Goal: Transaction & Acquisition: Purchase product/service

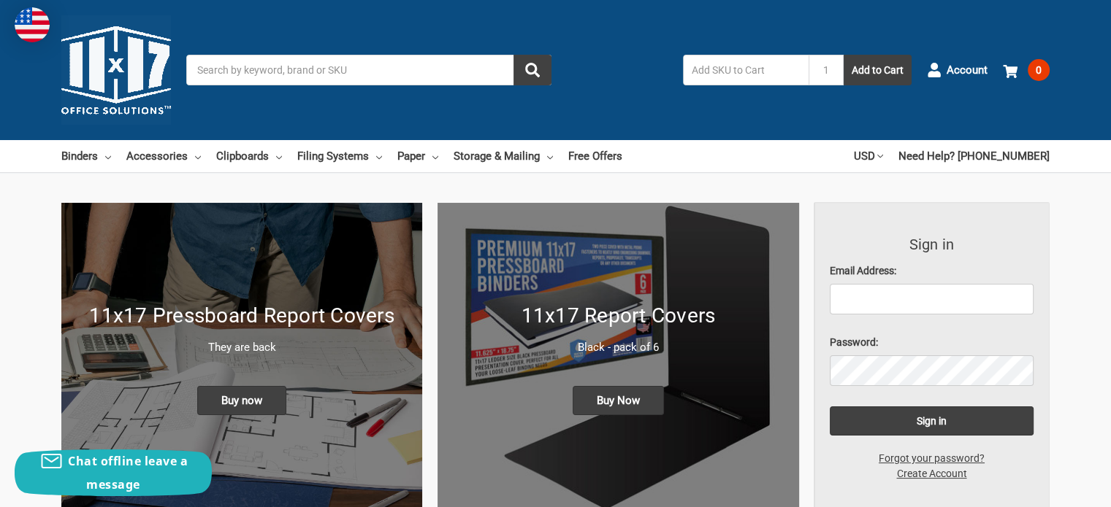
click at [275, 69] on input "Search" at bounding box center [368, 70] width 365 height 31
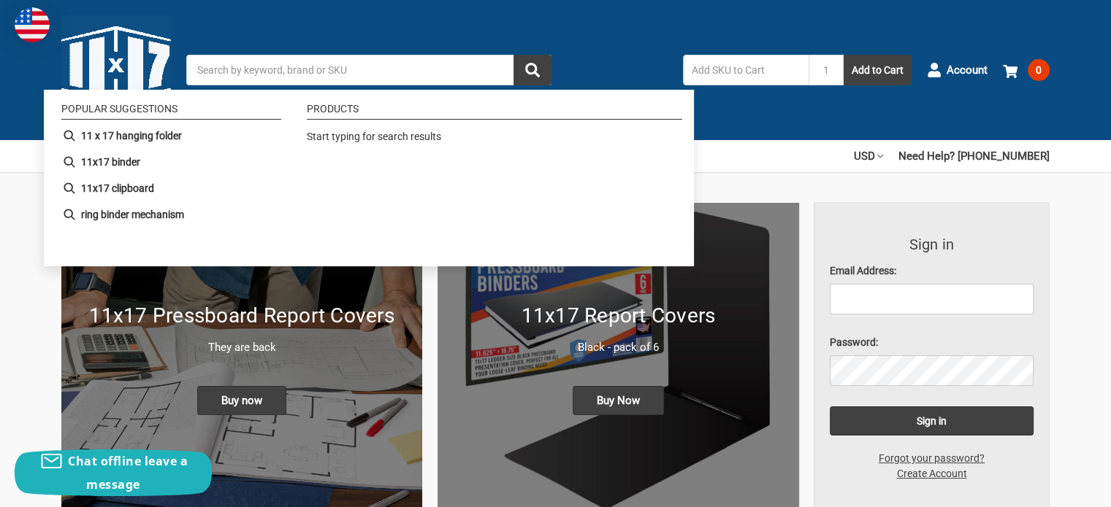
paste input "563080"
type input "563080"
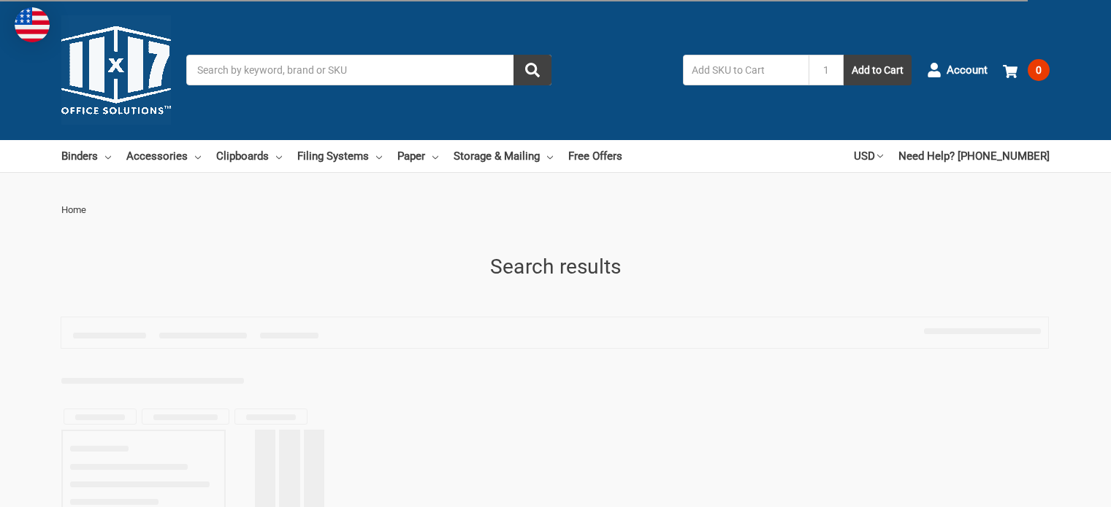
type input "563080"
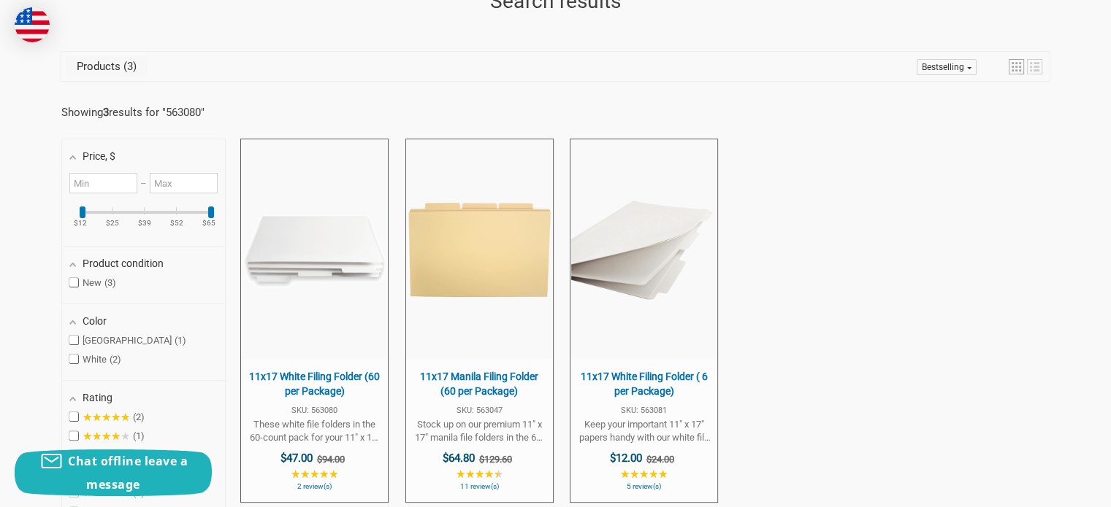
scroll to position [292, 0]
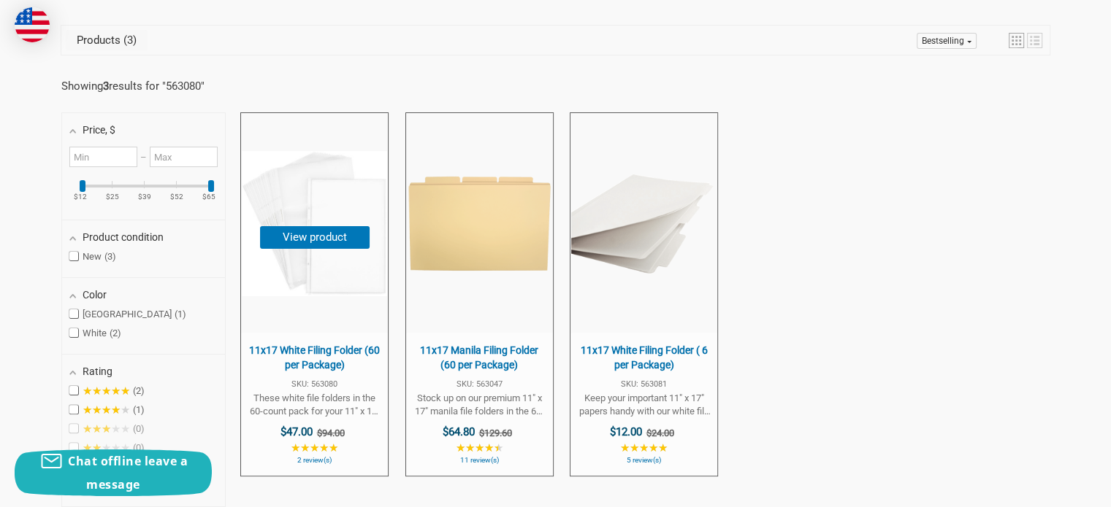
click at [314, 355] on span "11x17 White Filing Folder (60 per Package)" at bounding box center [314, 358] width 132 height 28
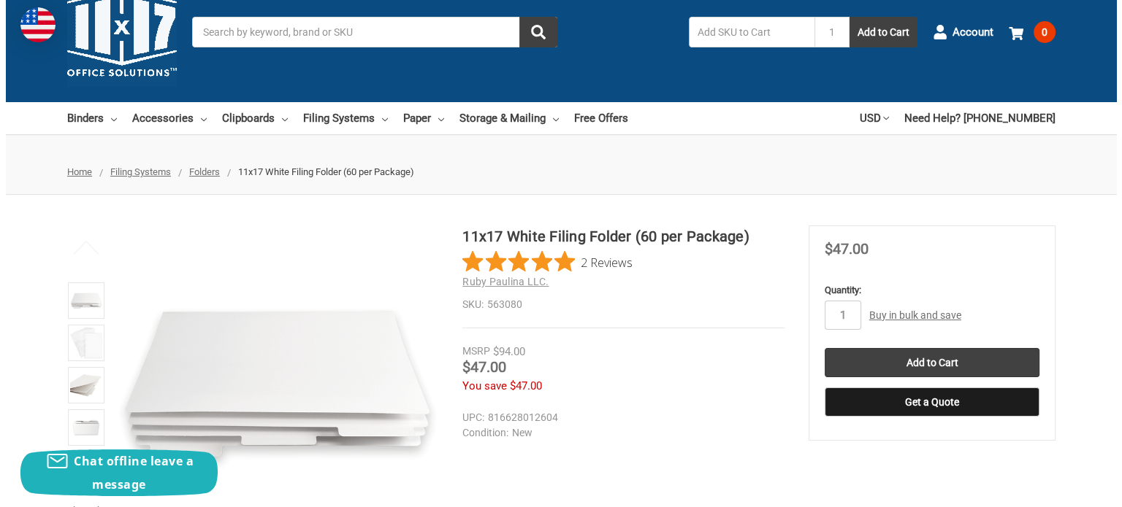
scroll to position [73, 0]
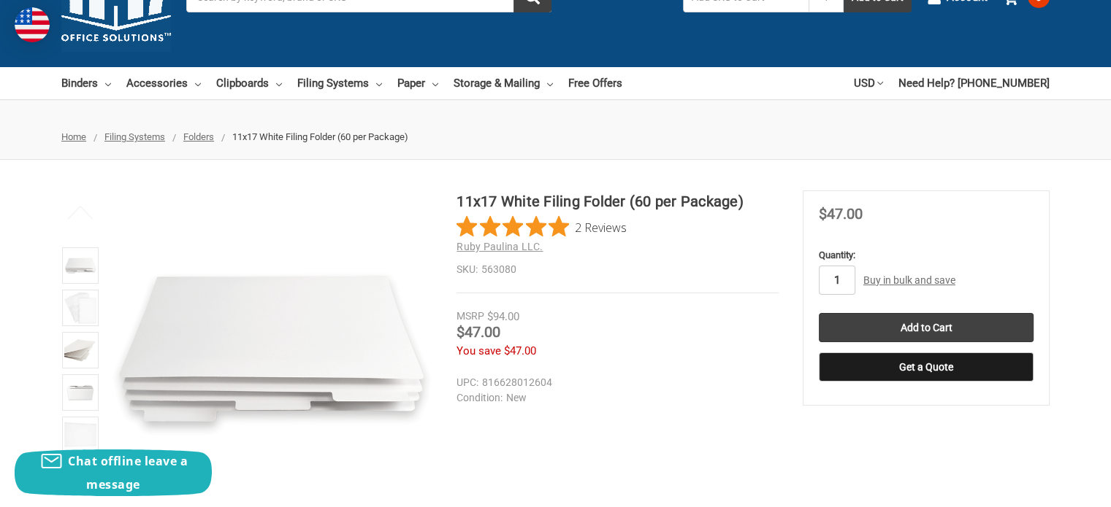
click at [838, 283] on input "1" at bounding box center [836, 280] width 37 height 29
type input "2"
click at [927, 321] on input "Add to Cart" at bounding box center [925, 327] width 215 height 29
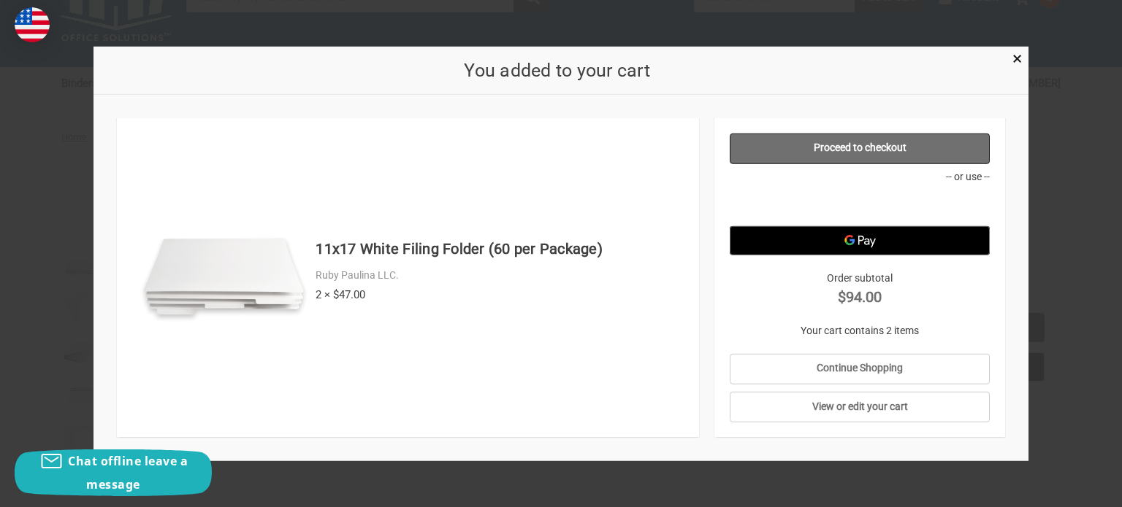
click at [856, 145] on link "Proceed to checkout" at bounding box center [859, 148] width 261 height 31
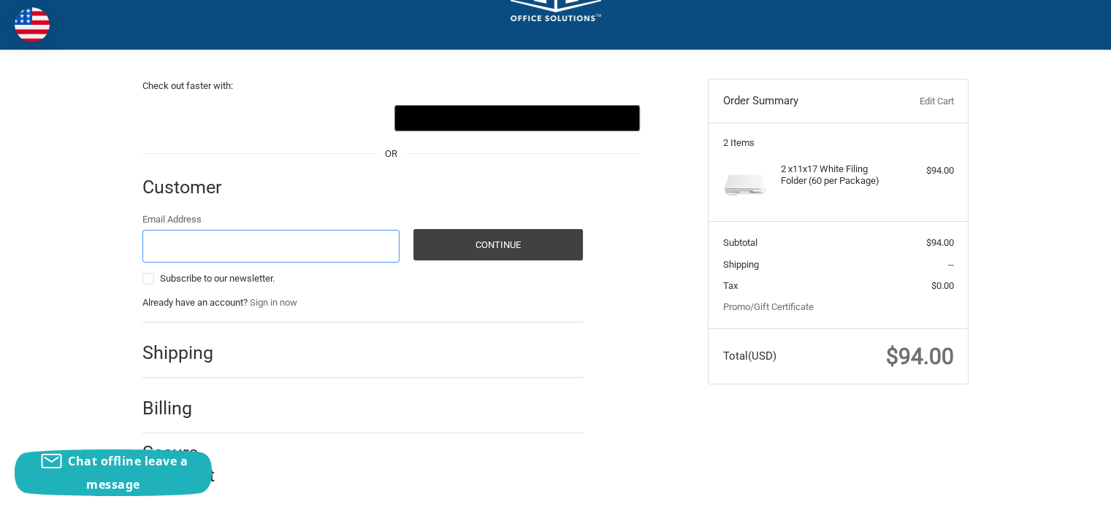
scroll to position [89, 0]
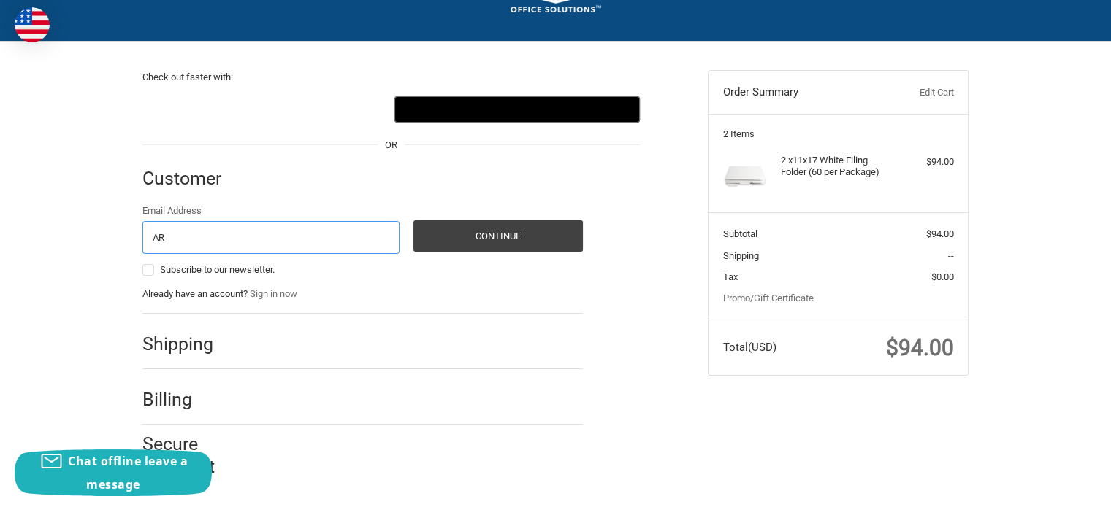
type input "A"
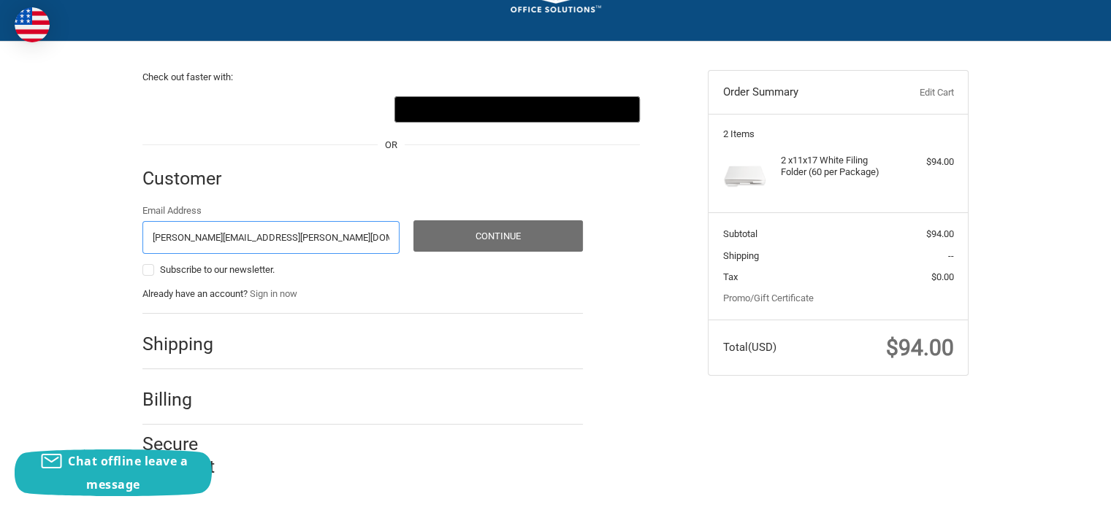
type input "aracely.herrera-ortiz@swri.org"
click at [486, 234] on button "Continue" at bounding box center [497, 236] width 169 height 31
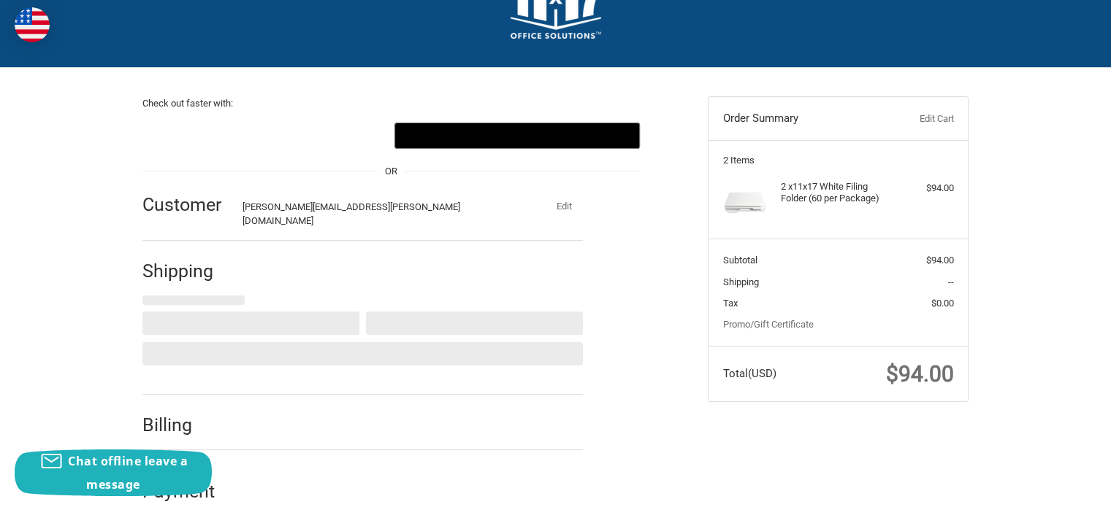
scroll to position [0, 0]
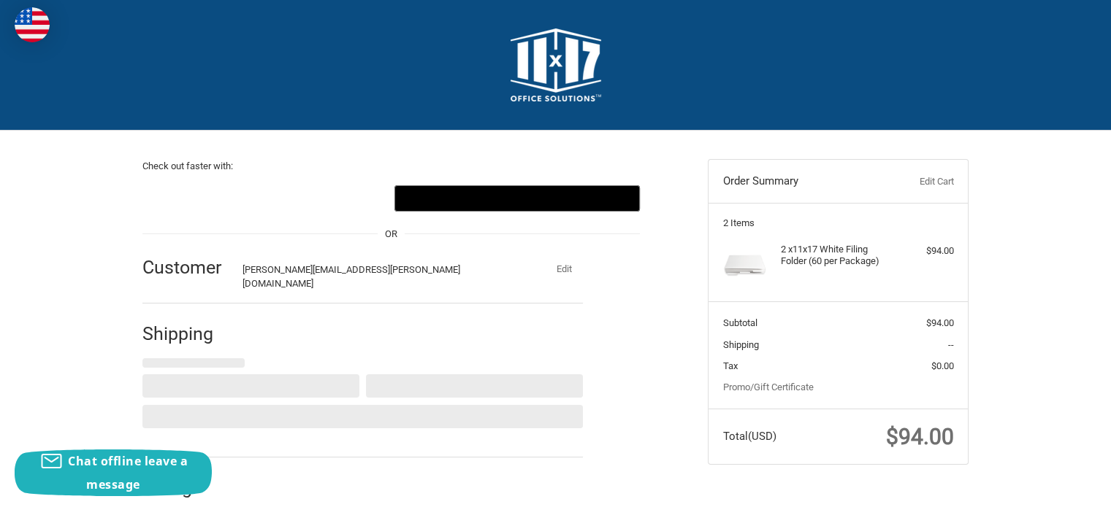
select select "US"
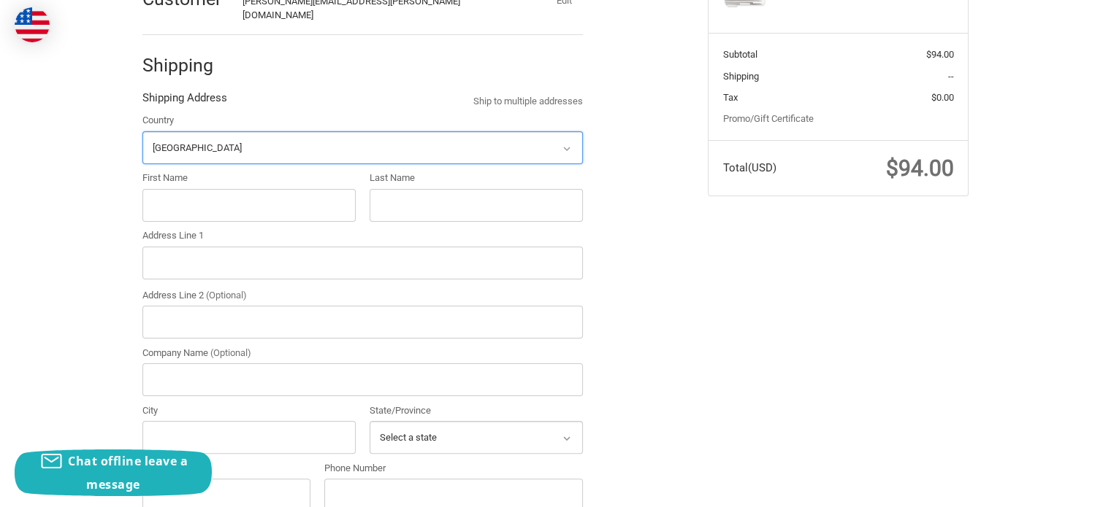
scroll to position [189, 0]
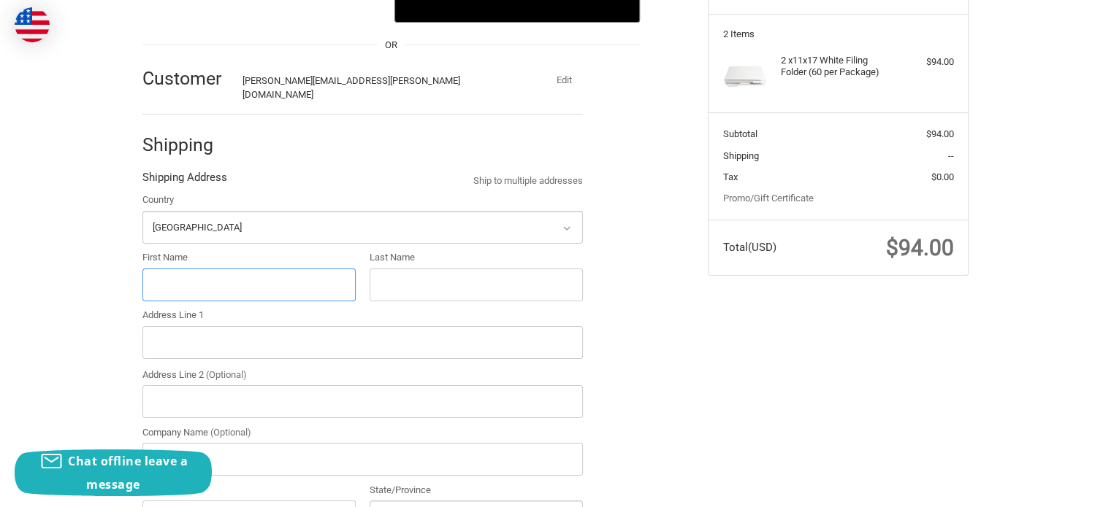
click at [242, 280] on input "First Name" at bounding box center [248, 285] width 213 height 33
click at [250, 269] on input "First Name" at bounding box center [248, 285] width 213 height 33
type input "Joanne"
type input "Rivas"
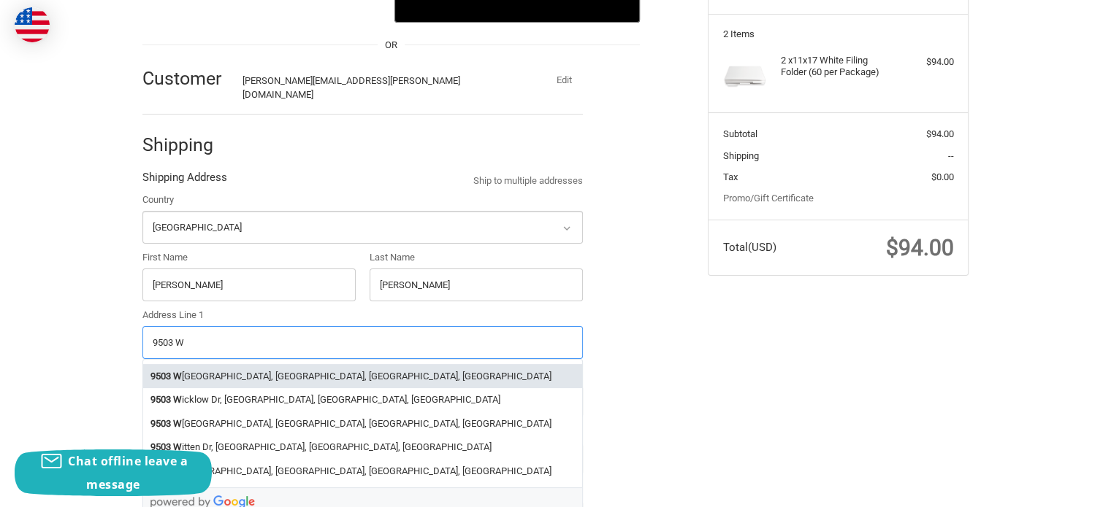
click at [213, 367] on li "9503 W est Commerce Street, San Antonio, TX, USA" at bounding box center [362, 376] width 439 height 24
type input "9503 West Commerce Street"
type input "San Antonio"
type input "78227"
select select "TX"
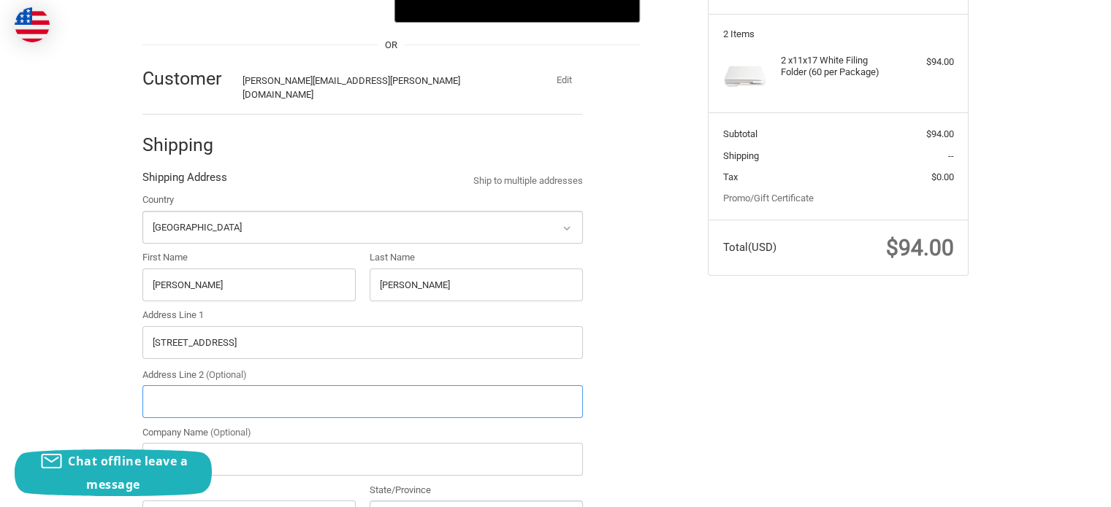
click at [214, 388] on input "Address Line 2 (Optional)" at bounding box center [362, 402] width 440 height 33
click at [214, 388] on input "C260004690" at bounding box center [362, 402] width 440 height 33
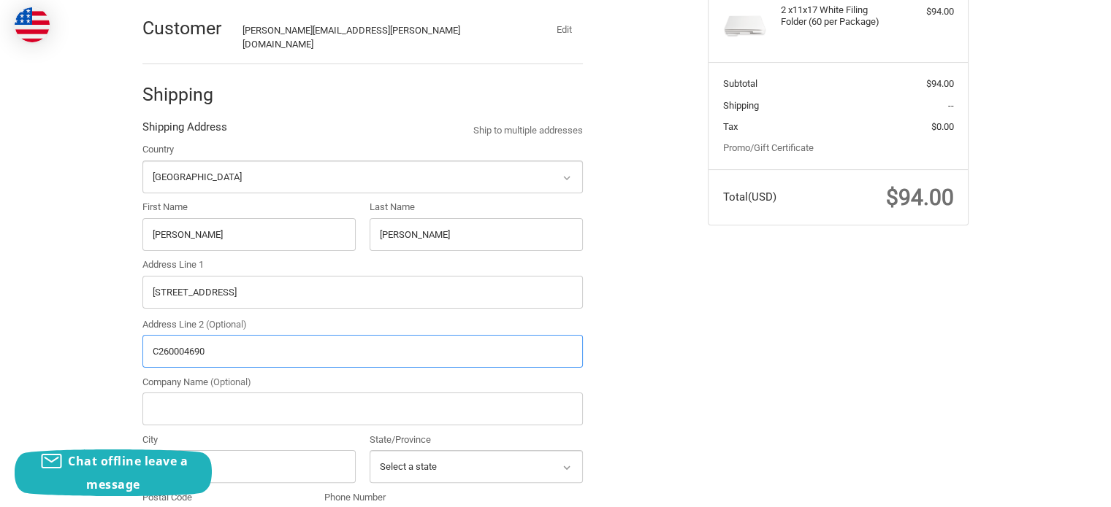
scroll to position [262, 0]
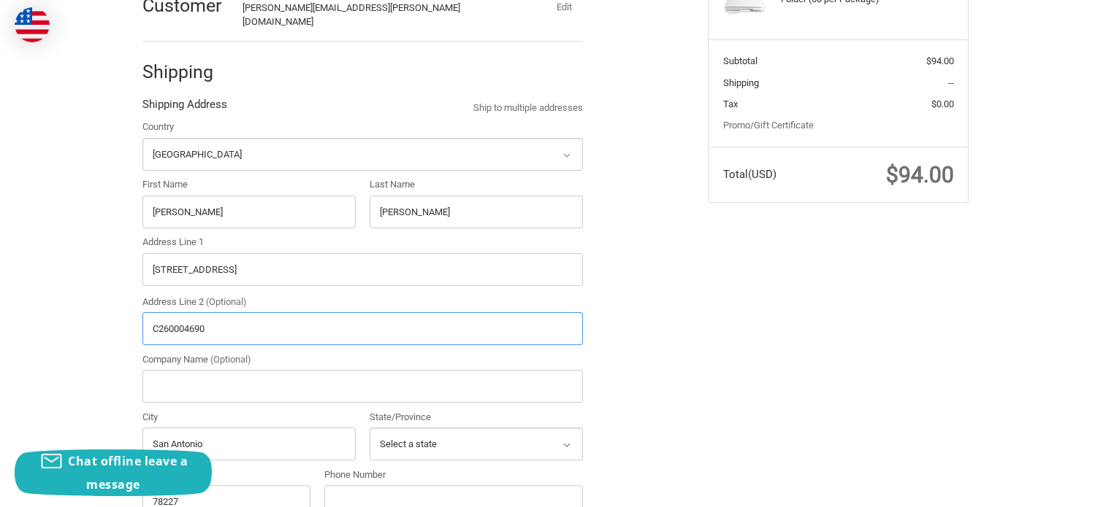
type input "C260004690"
click at [196, 384] on input "Company Name (Optional)" at bounding box center [362, 386] width 440 height 33
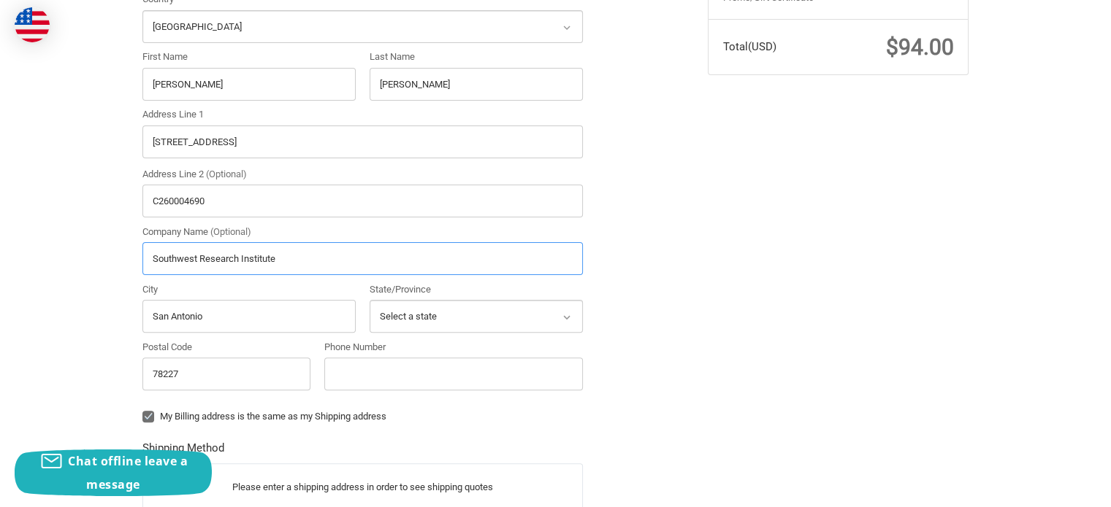
scroll to position [408, 0]
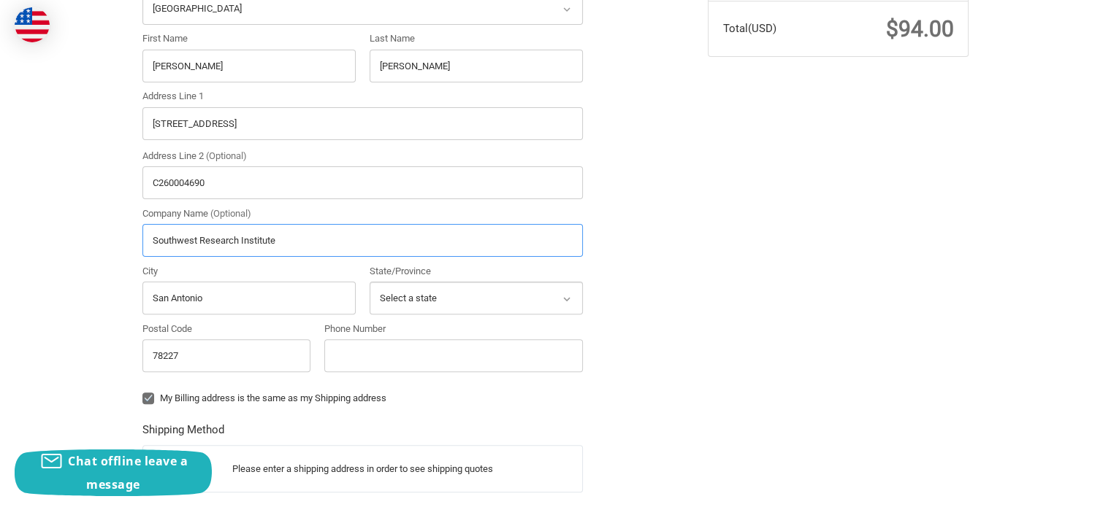
type input "Southwest Research Institute"
click at [380, 345] on input "Phone Number" at bounding box center [453, 356] width 258 height 33
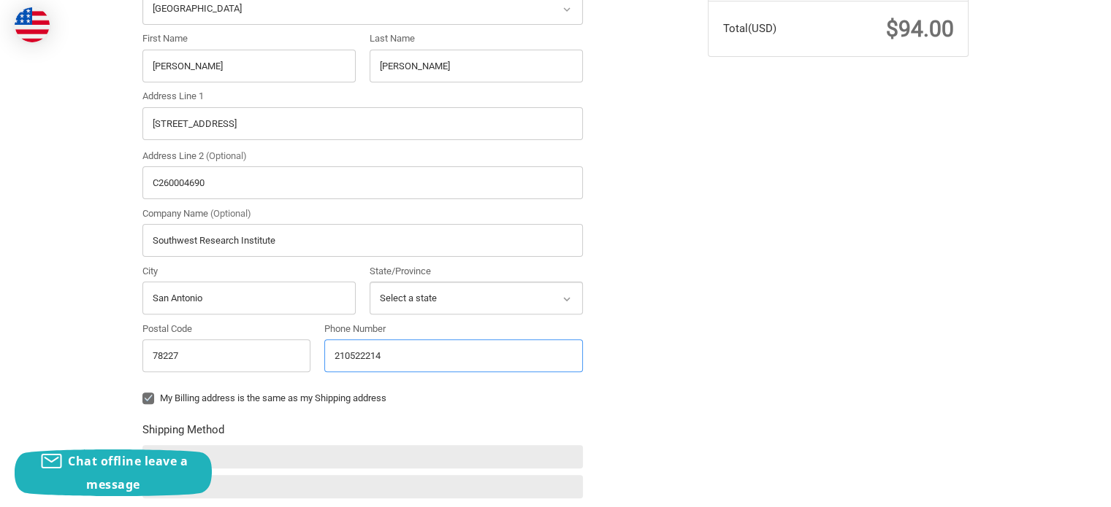
type input "2105222146"
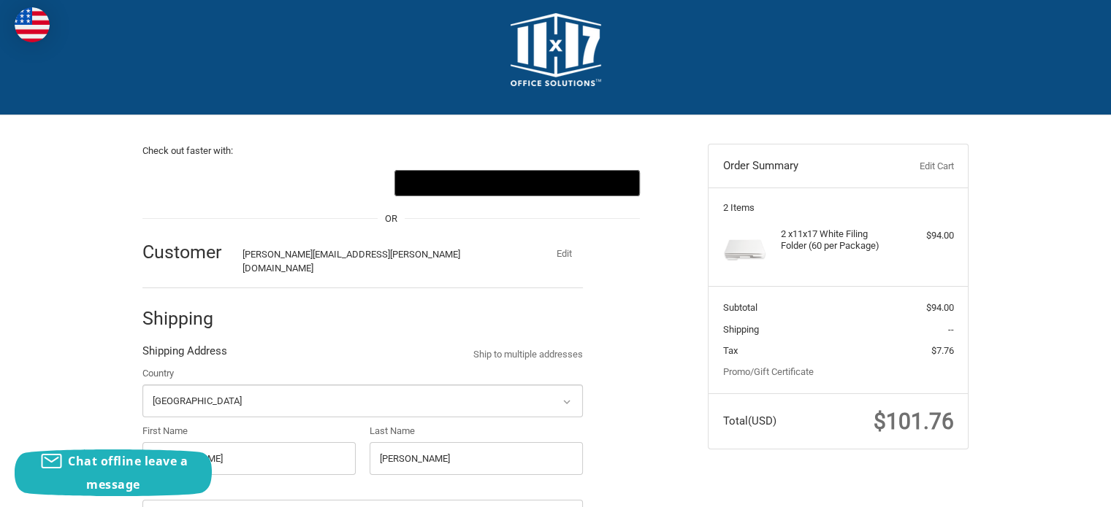
scroll to position [0, 0]
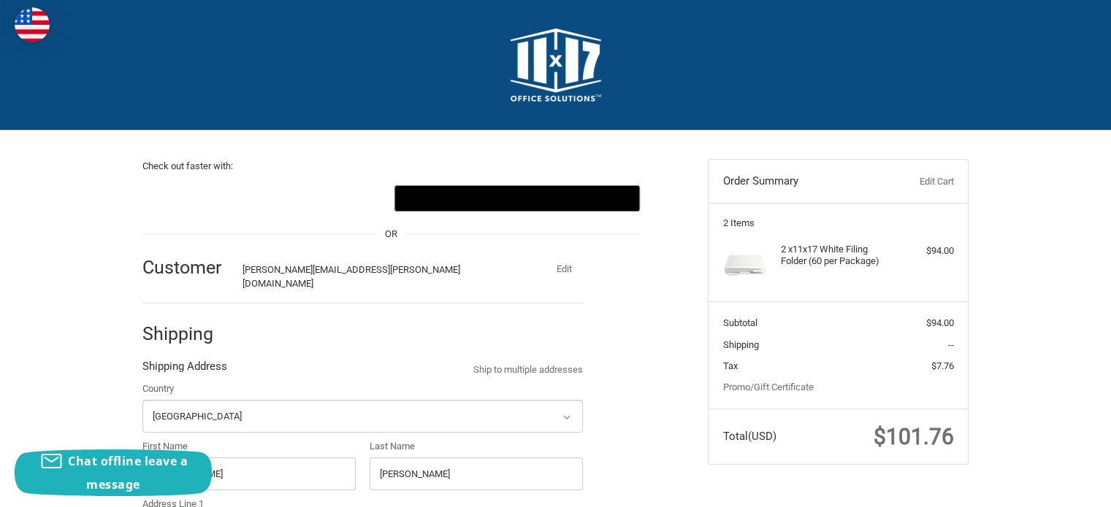
radio input "true"
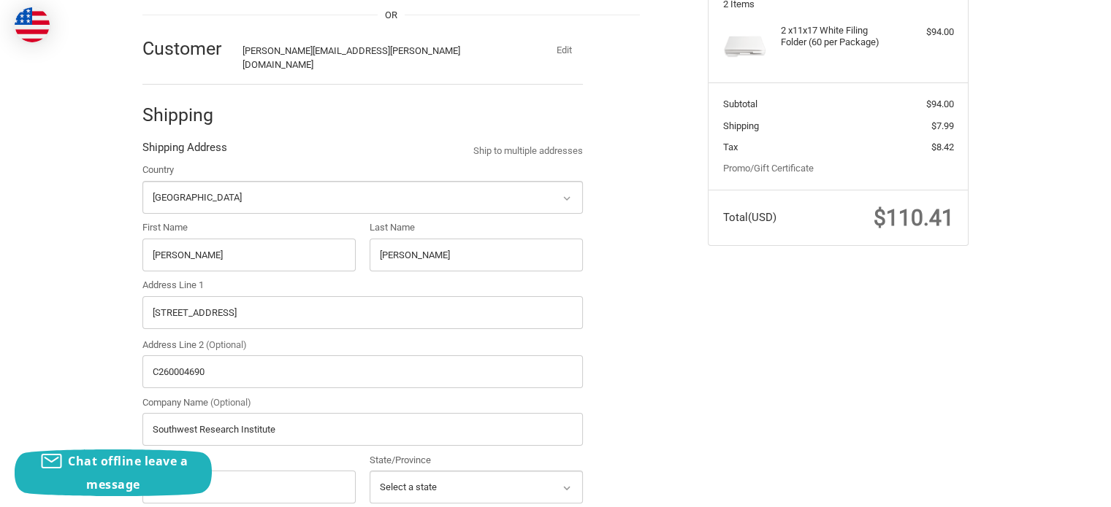
scroll to position [292, 0]
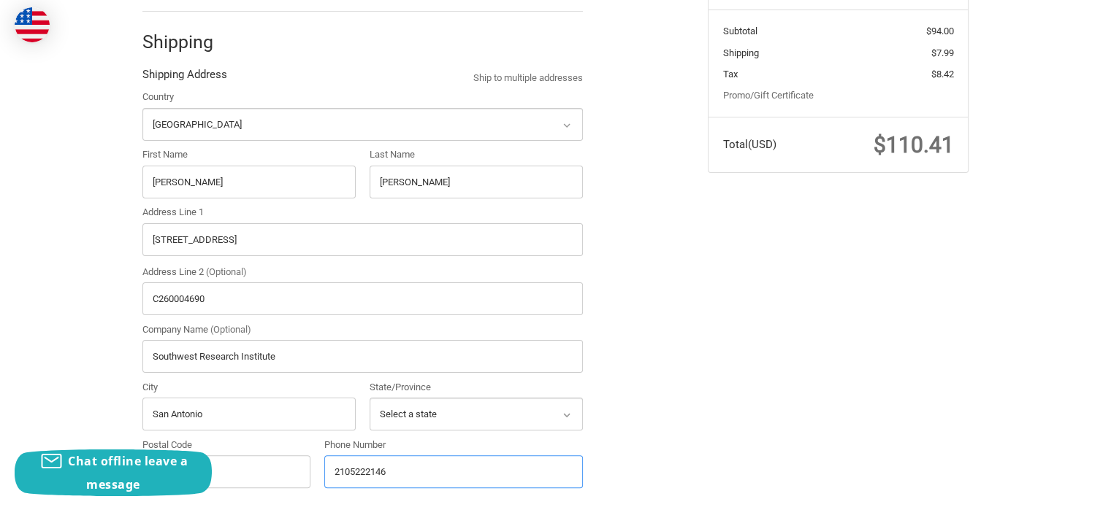
type input "2105222146"
click at [188, 291] on input "C260004690" at bounding box center [362, 299] width 440 height 33
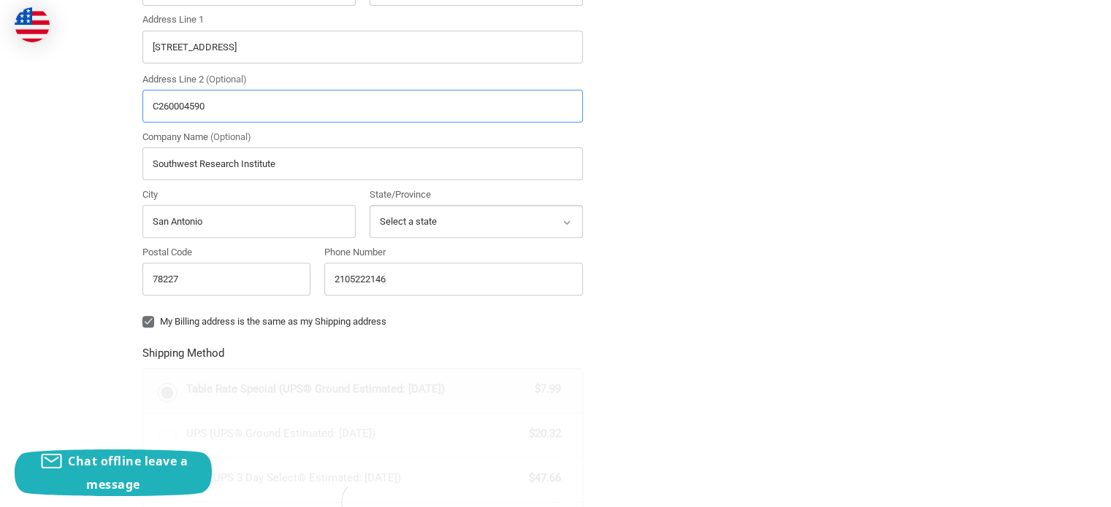
scroll to position [511, 0]
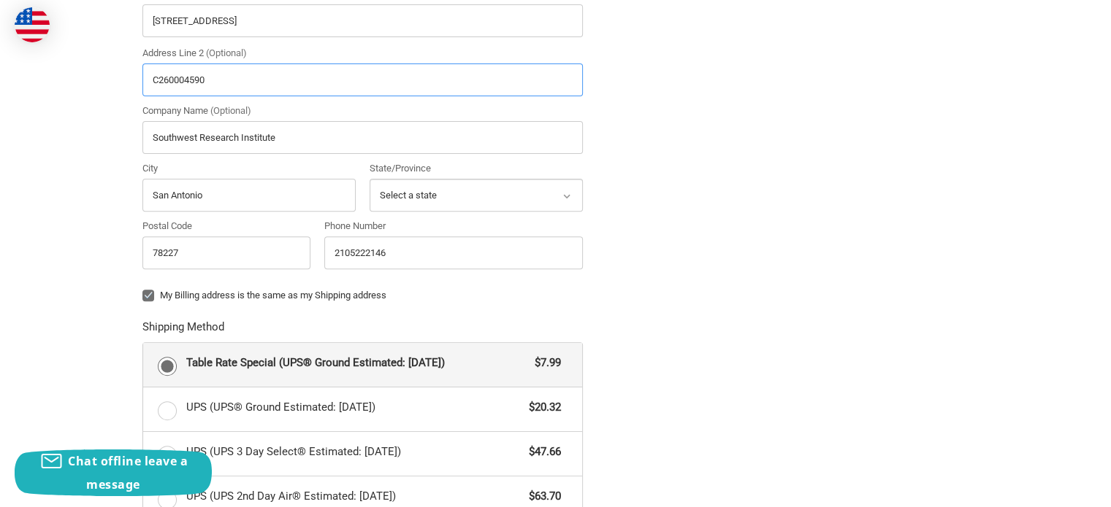
type input "C260004590"
click at [147, 290] on label "My Billing address is the same as my Shipping address" at bounding box center [362, 296] width 440 height 12
click at [143, 288] on input "My Billing address is the same as my Shipping address" at bounding box center [142, 288] width 1 height 1
checkbox input "false"
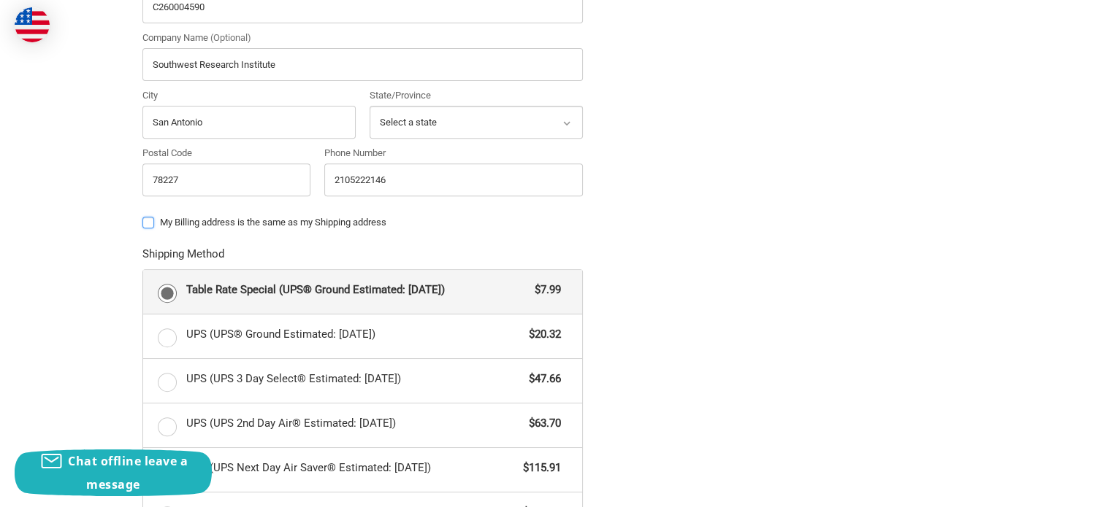
scroll to position [657, 0]
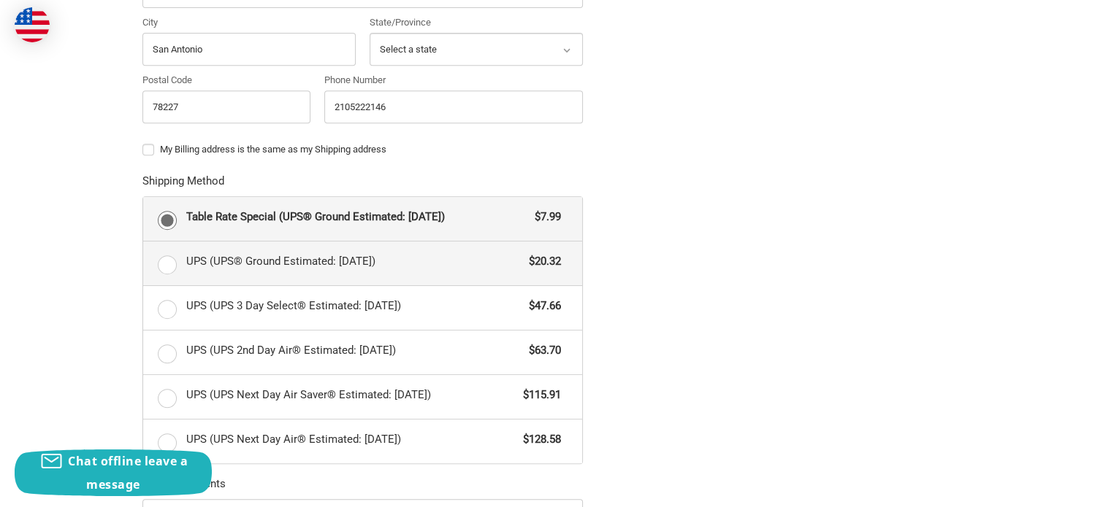
click at [170, 253] on label "UPS (UPS® Ground Estimated: Wed, Oct 8) $20.32" at bounding box center [362, 264] width 439 height 44
click at [144, 242] on input "UPS (UPS® Ground Estimated: Wed, Oct 8) $20.32" at bounding box center [143, 242] width 1 height 1
radio input "true"
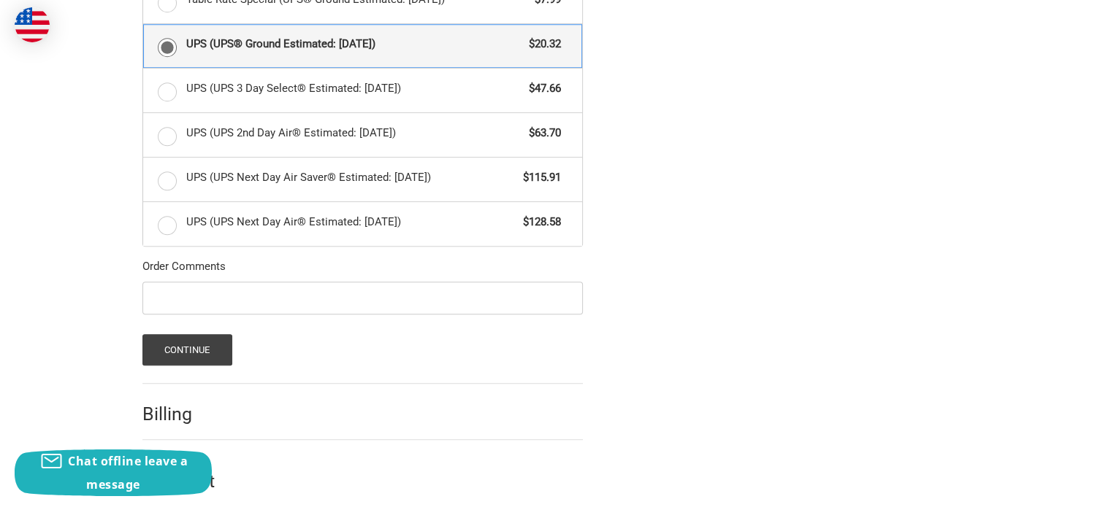
scroll to position [876, 0]
click at [233, 289] on input "Order Comments" at bounding box center [362, 296] width 440 height 33
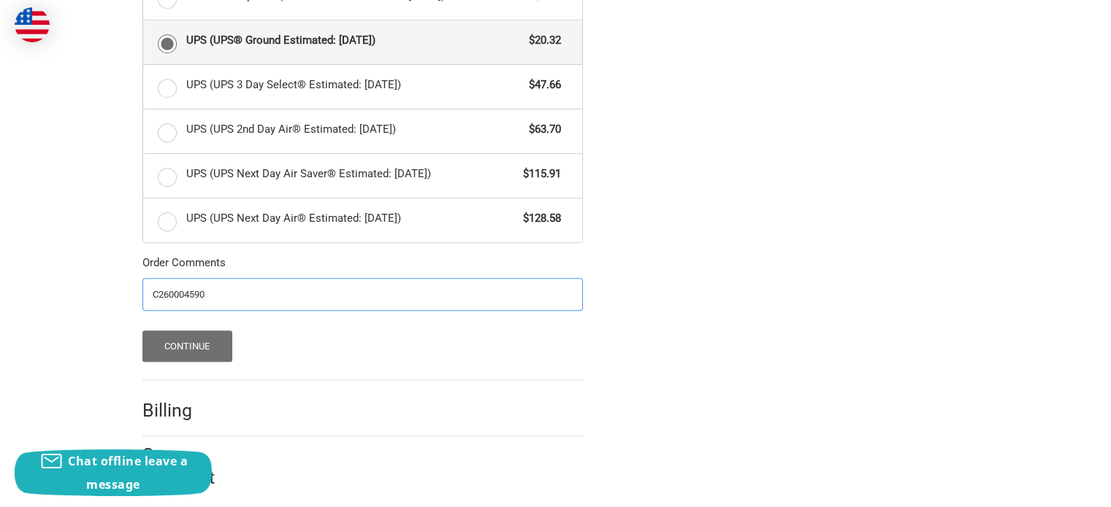
type input "C260004590"
click at [183, 331] on button "Continue" at bounding box center [187, 346] width 90 height 31
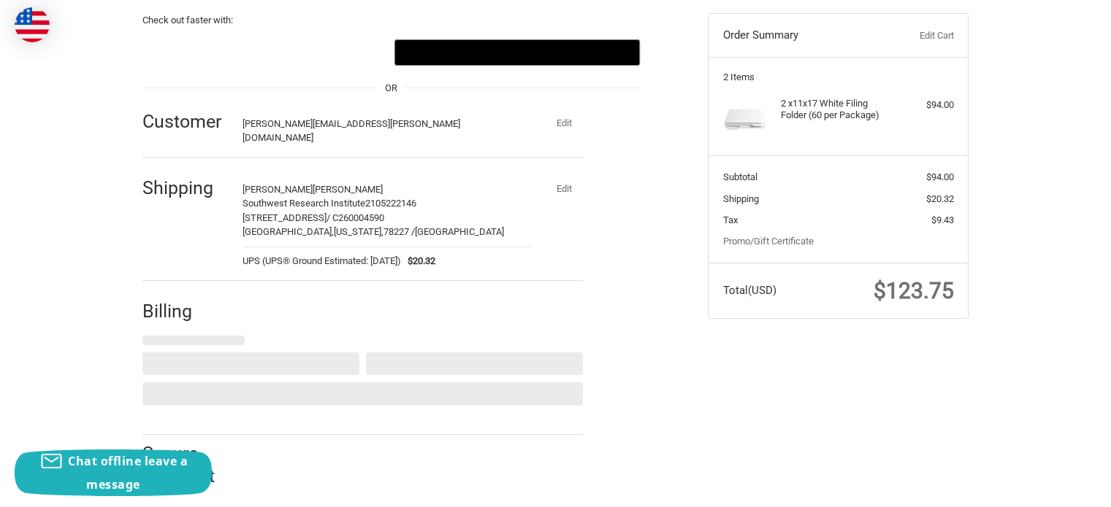
select select "US"
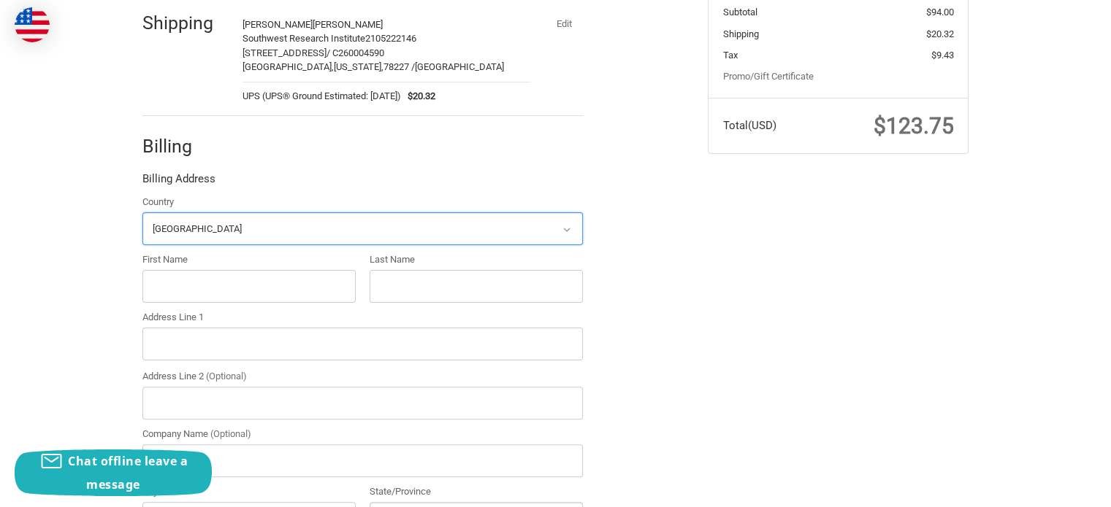
scroll to position [315, 0]
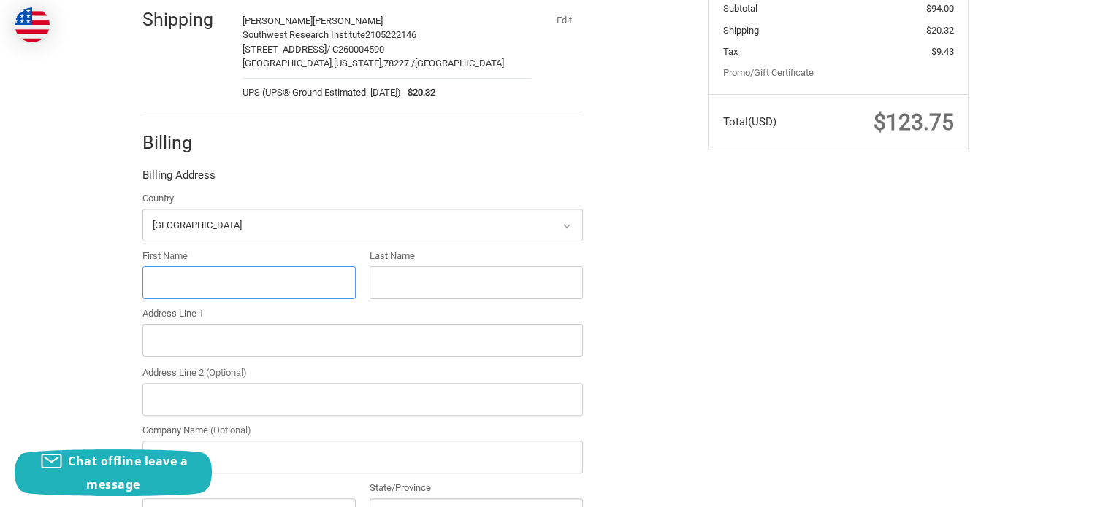
click at [229, 277] on input "First Name" at bounding box center [248, 283] width 213 height 33
type input "Aracely"
type input "Herrera-Ortiz"
click at [216, 334] on input "Address Line 1" at bounding box center [362, 340] width 440 height 33
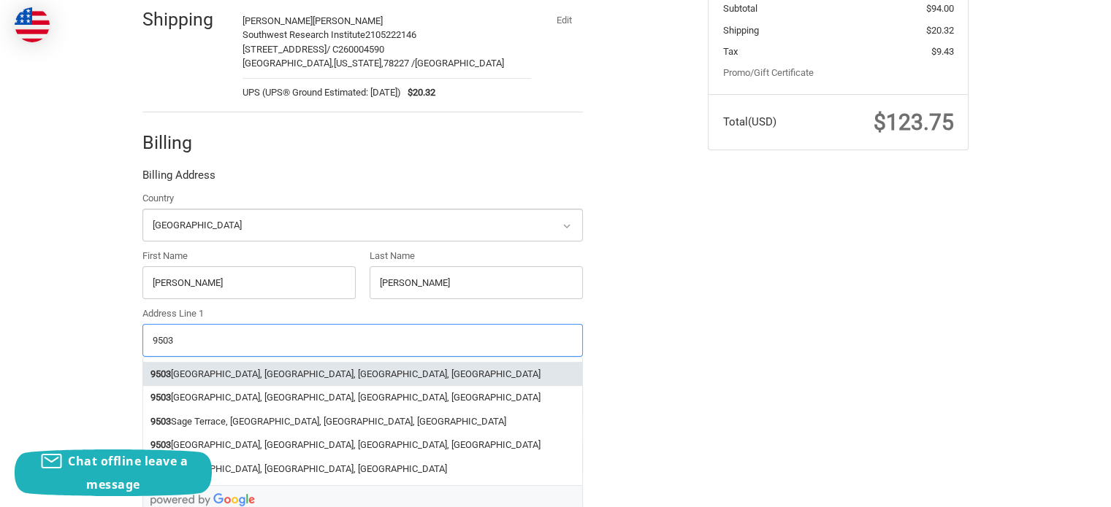
click at [232, 365] on li "9503 West Commerce Street, San Antonio, TX, USA" at bounding box center [362, 374] width 439 height 24
type input "9503 West Commerce Street"
type input "San Antonio"
select select "TX"
type input "78227"
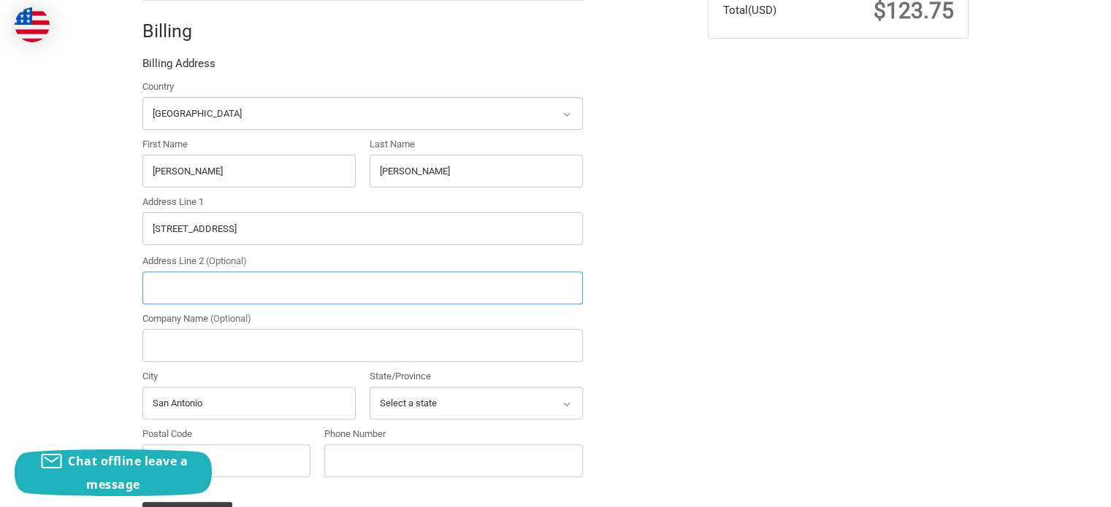
scroll to position [461, 0]
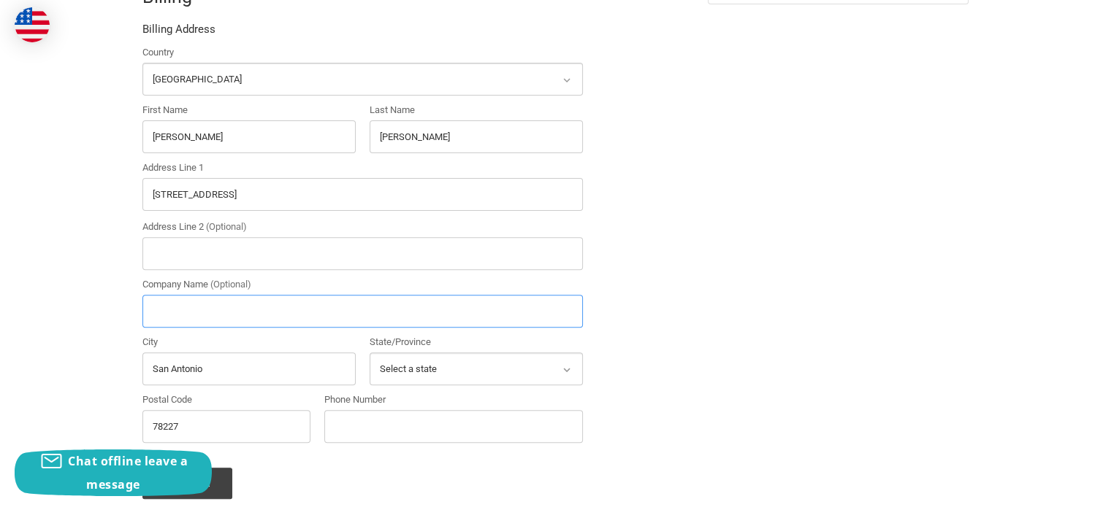
click at [253, 313] on input "Company Name (Optional)" at bounding box center [362, 311] width 440 height 33
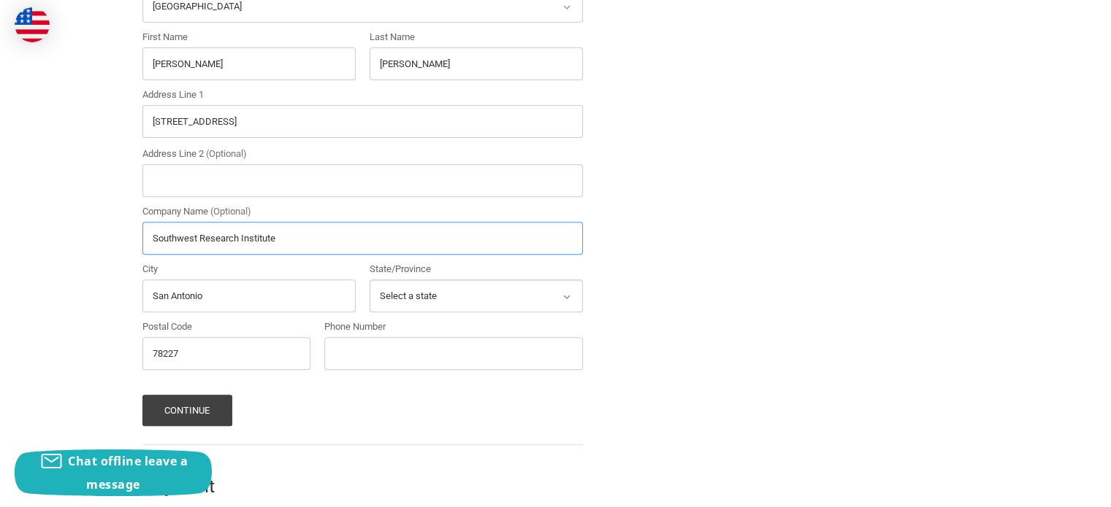
type input "Southwest Research Institute"
click at [364, 337] on input "Phone Number" at bounding box center [453, 353] width 258 height 33
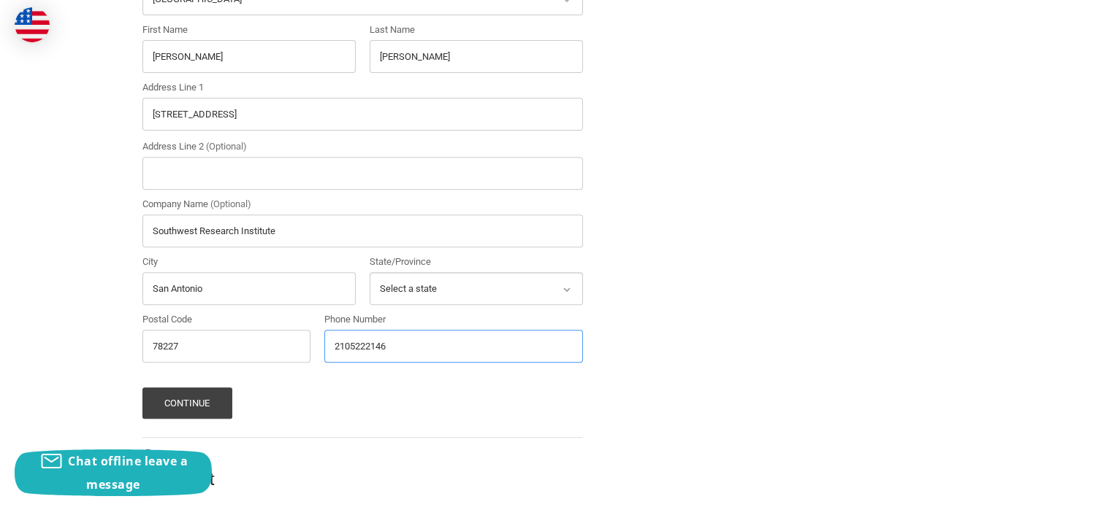
scroll to position [543, 0]
type input "2105222146"
click at [191, 389] on button "Continue" at bounding box center [187, 401] width 90 height 31
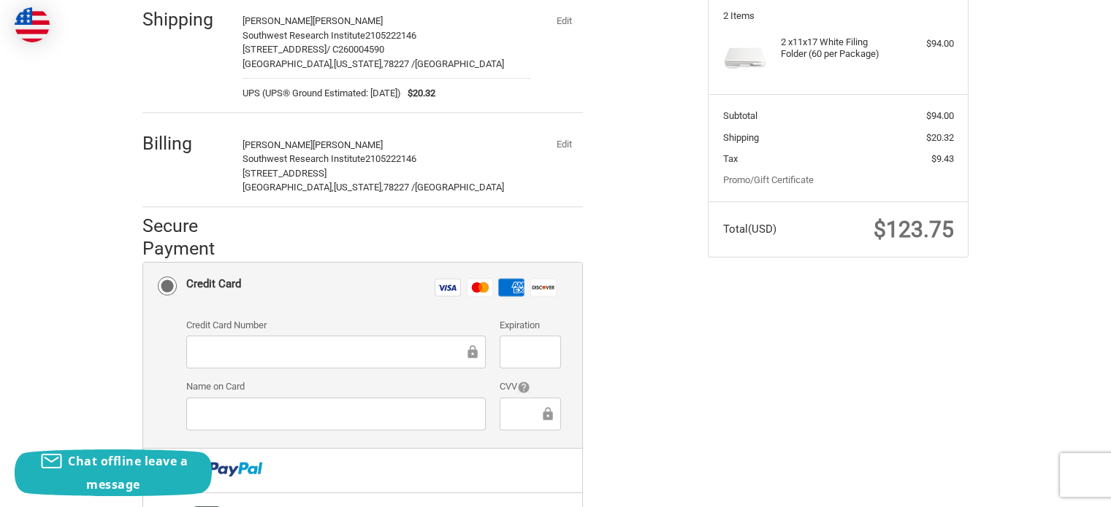
scroll to position [294, 0]
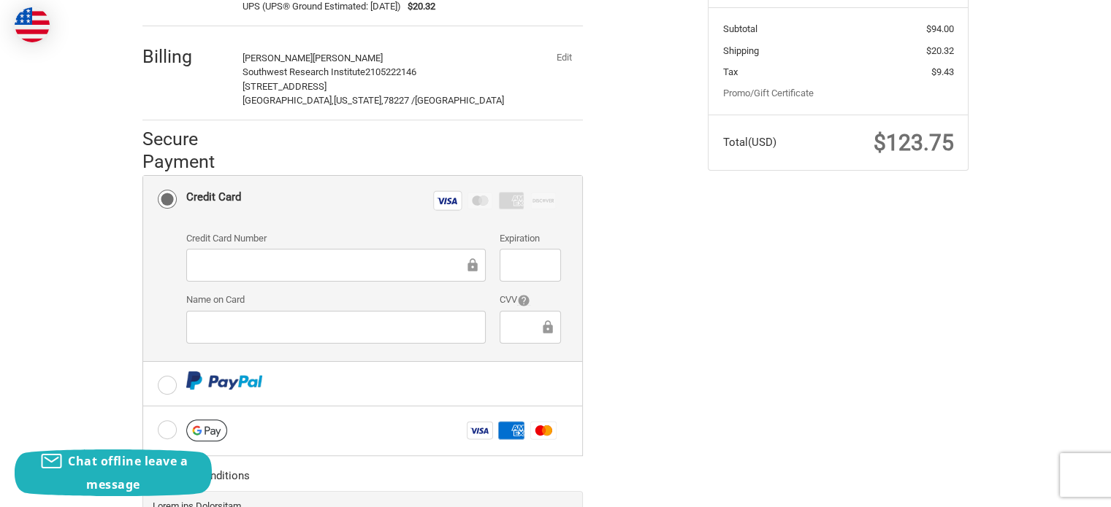
click at [763, 402] on div "Check out faster with: OR Customer aracely.herrera-ortiz@swri.org Edit Shipping…" at bounding box center [556, 240] width 876 height 808
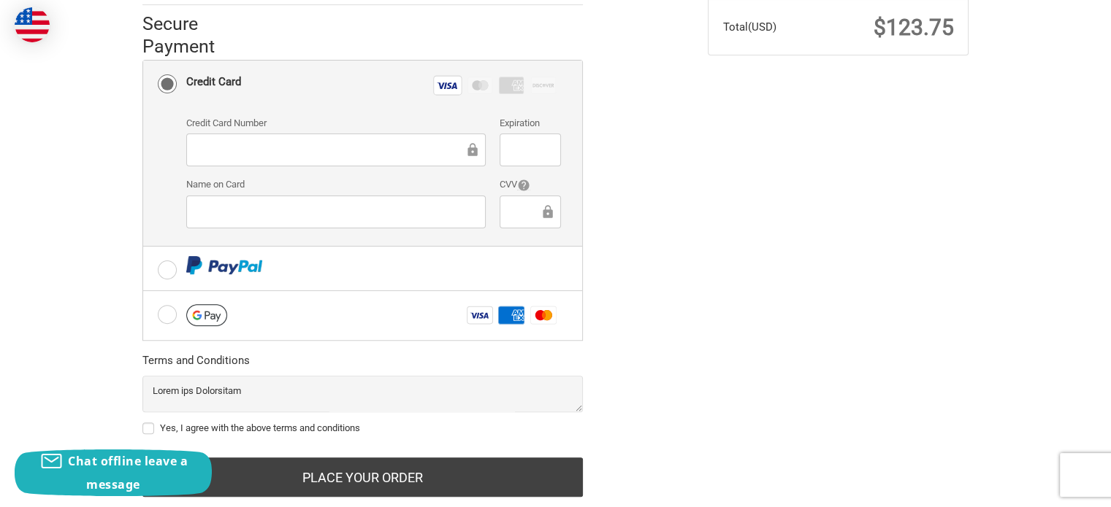
scroll to position [434, 0]
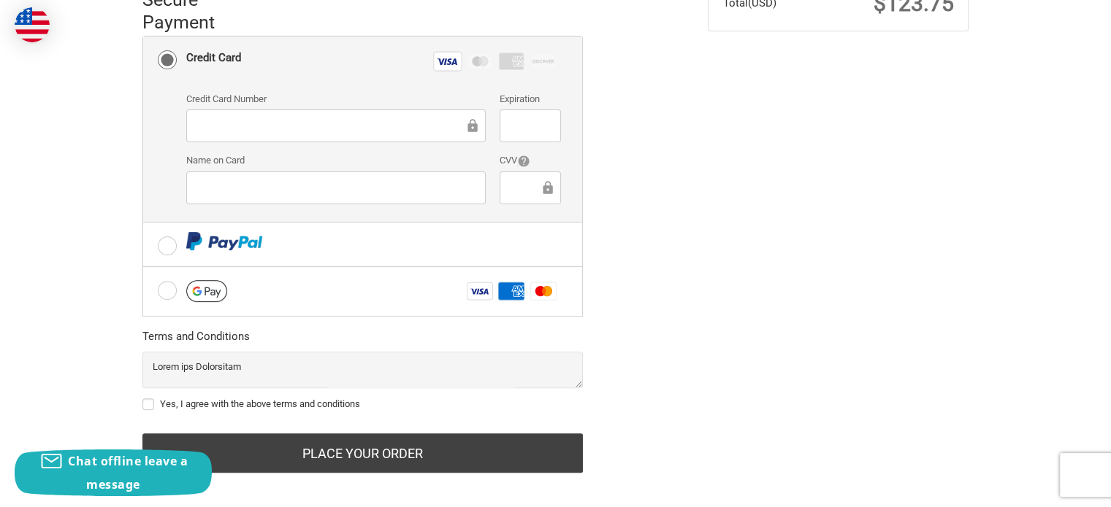
click at [151, 399] on label "Yes, I agree with the above terms and conditions" at bounding box center [362, 405] width 440 height 12
click at [143, 397] on input "Yes, I agree with the above terms and conditions" at bounding box center [142, 397] width 1 height 1
checkbox input "true"
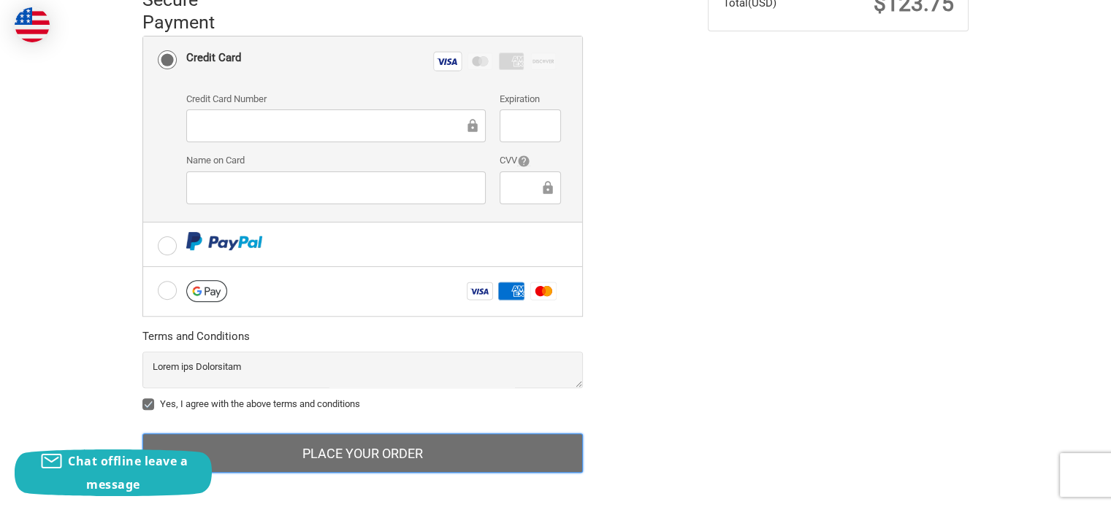
click at [353, 437] on button "Place Your Order" at bounding box center [362, 453] width 440 height 39
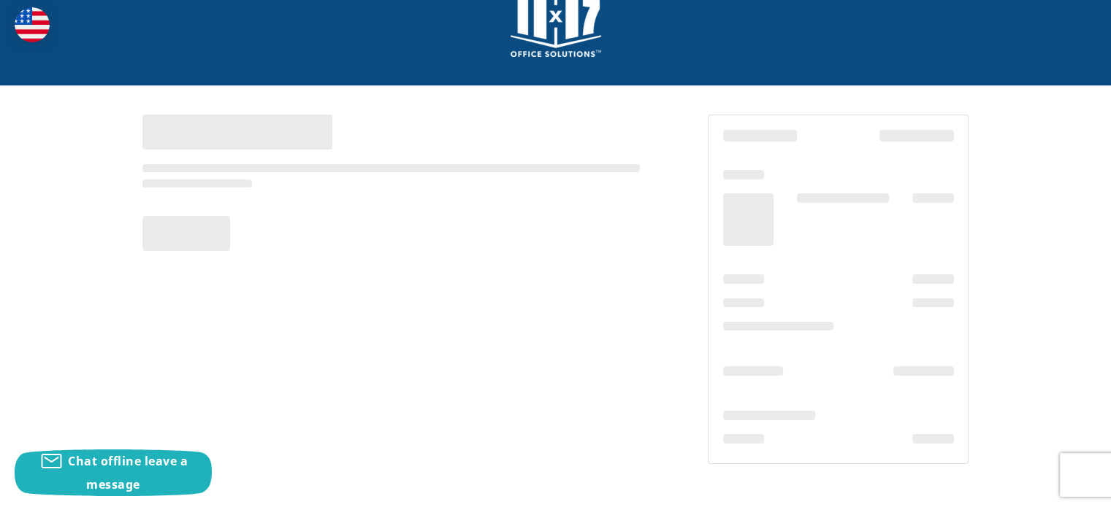
scroll to position [44, 0]
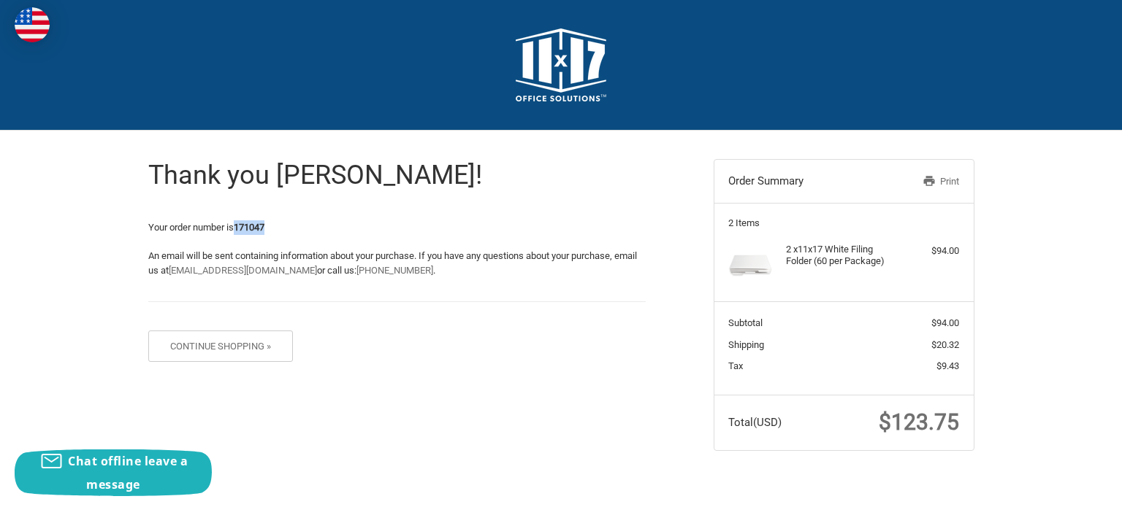
drag, startPoint x: 239, startPoint y: 228, endPoint x: 269, endPoint y: 227, distance: 29.9
click at [264, 227] on strong "171047" at bounding box center [249, 227] width 31 height 11
copy strong "171047"
click at [951, 179] on link "Print" at bounding box center [920, 182] width 75 height 15
click at [951, 180] on link "Print" at bounding box center [920, 182] width 75 height 15
